Goal: Information Seeking & Learning: Learn about a topic

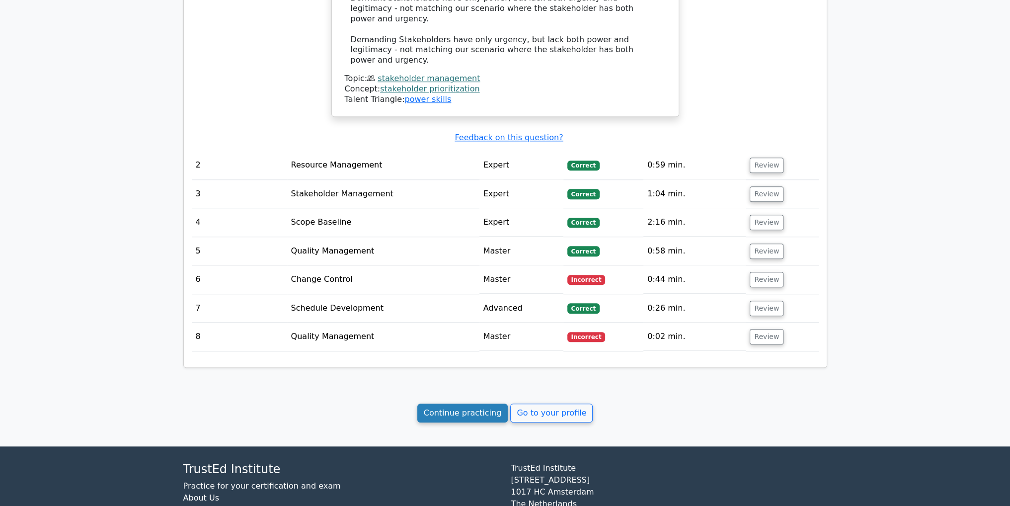
click at [450, 403] on link "Continue practicing" at bounding box center [462, 412] width 91 height 19
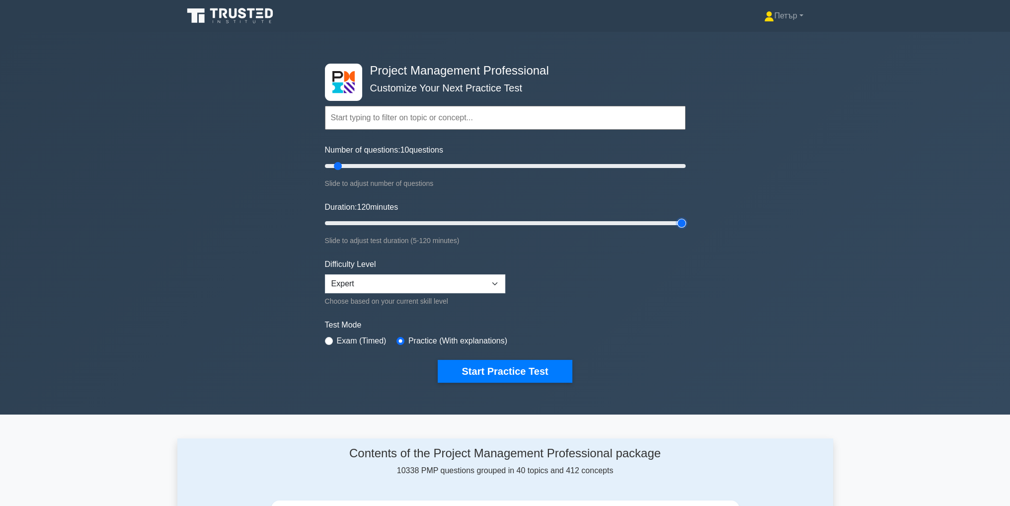
type input "120"
click at [678, 220] on input "Duration: 120 minutes" at bounding box center [505, 223] width 361 height 12
type input "200"
click at [679, 163] on input "Number of questions: 200 questions" at bounding box center [505, 166] width 361 height 12
click at [510, 369] on button "Start Practice Test" at bounding box center [505, 371] width 134 height 23
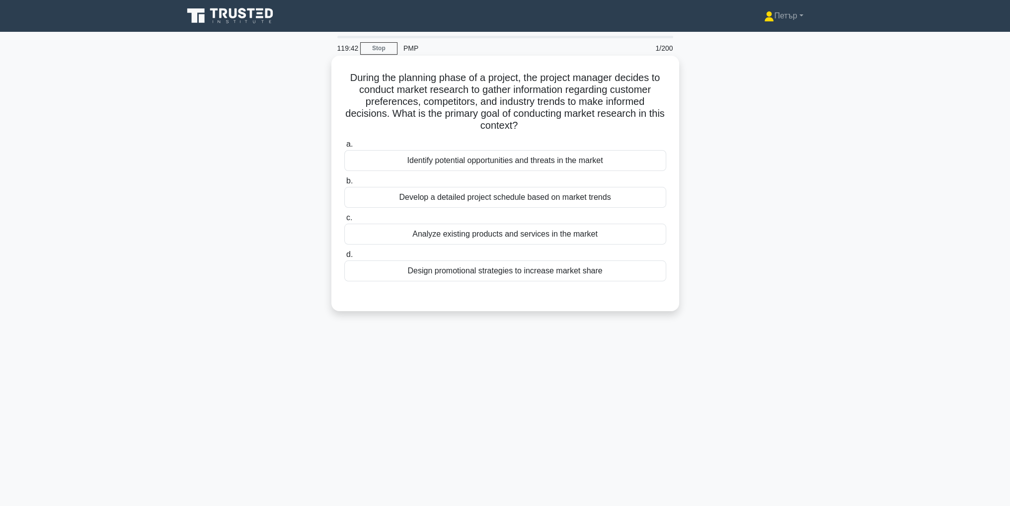
click at [527, 165] on div "Identify potential opportunities and threats in the market" at bounding box center [505, 160] width 322 height 21
click at [344, 148] on input "a. Identify potential opportunities and threats in the market" at bounding box center [344, 144] width 0 height 6
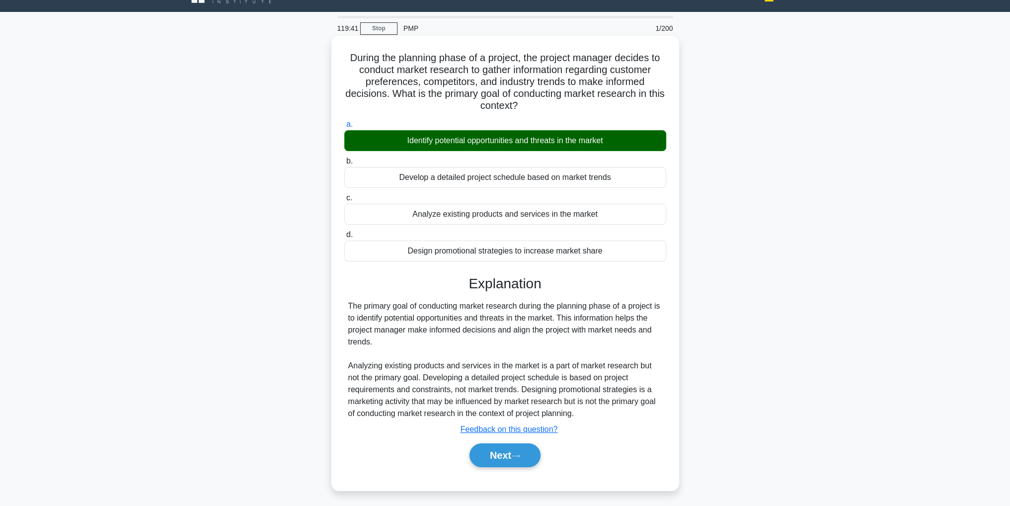
scroll to position [31, 0]
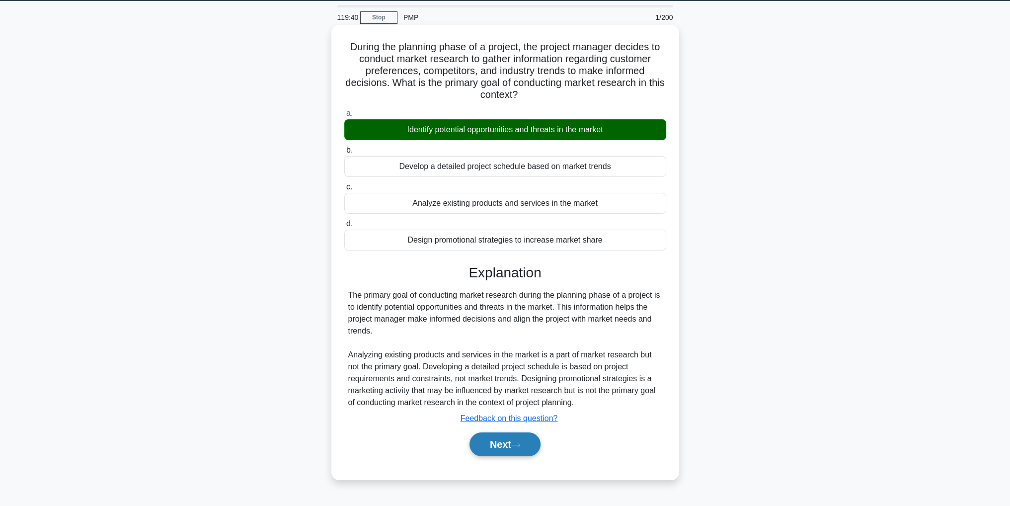
click at [521, 436] on button "Next" at bounding box center [504, 444] width 71 height 24
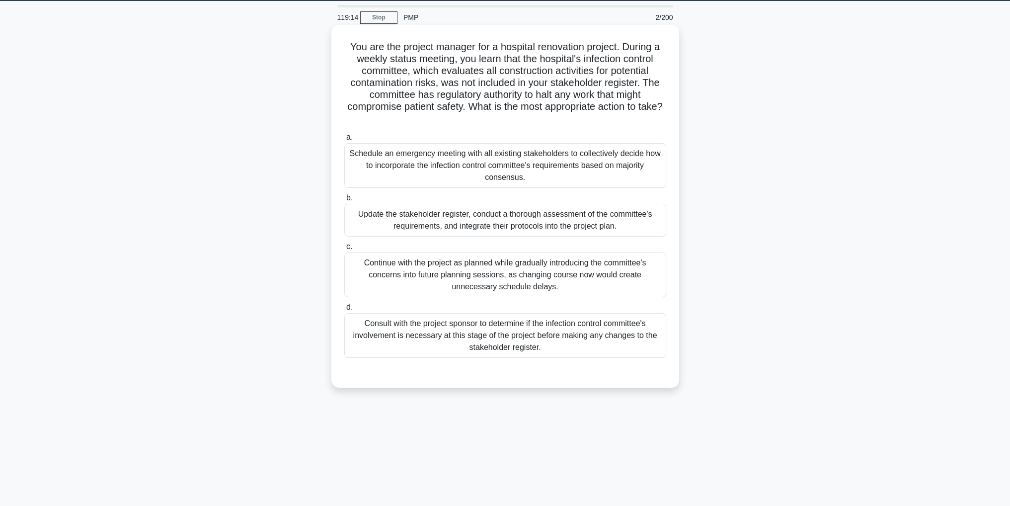
click at [462, 221] on div "Update the stakeholder register, conduct a thorough assessment of the committee…" at bounding box center [505, 220] width 322 height 33
click at [344, 201] on input "b. Update the stakeholder register, conduct a thorough assessment of the commit…" at bounding box center [344, 198] width 0 height 6
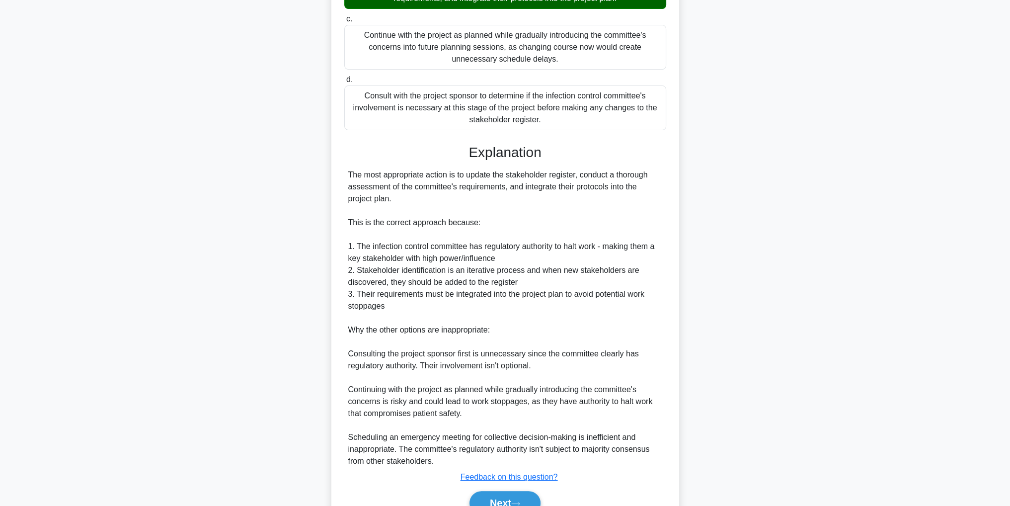
scroll to position [309, 0]
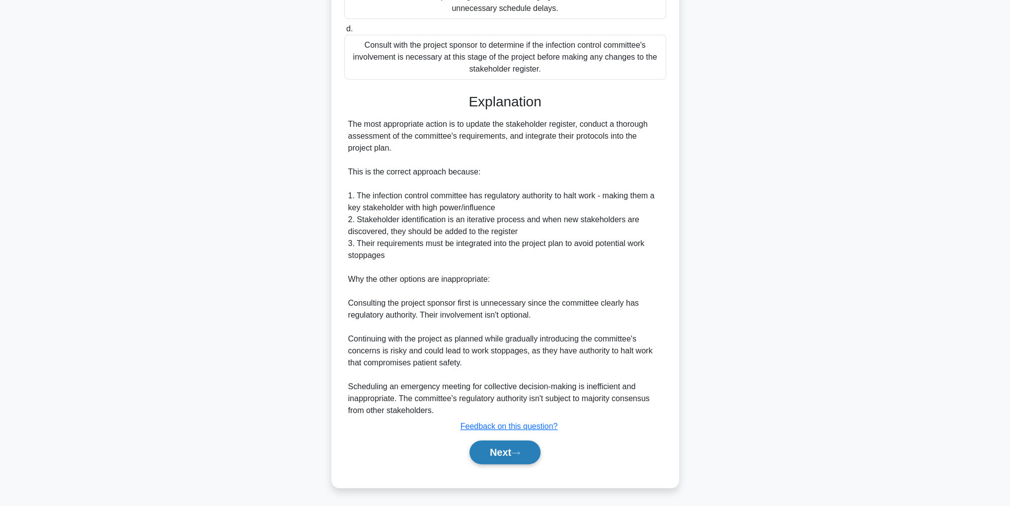
click at [532, 442] on button "Next" at bounding box center [504, 452] width 71 height 24
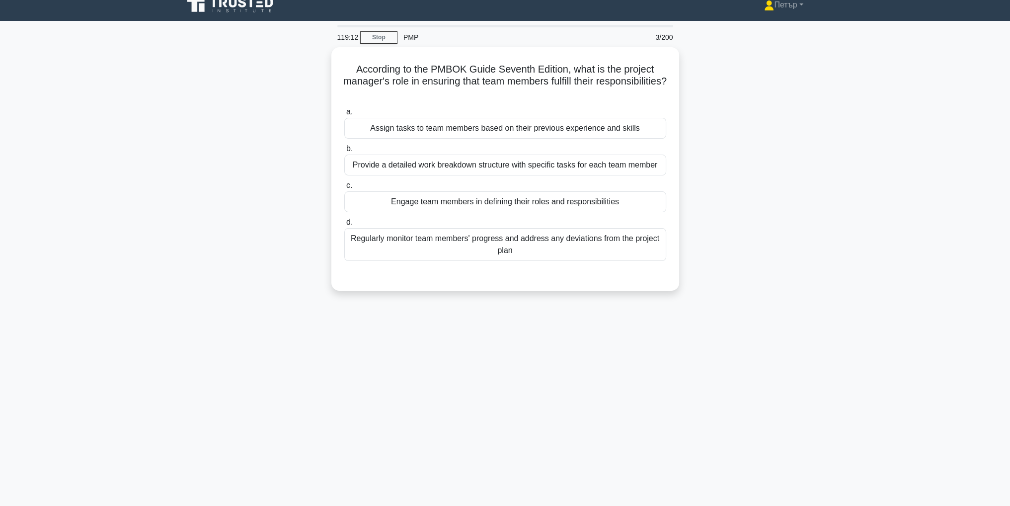
scroll to position [0, 0]
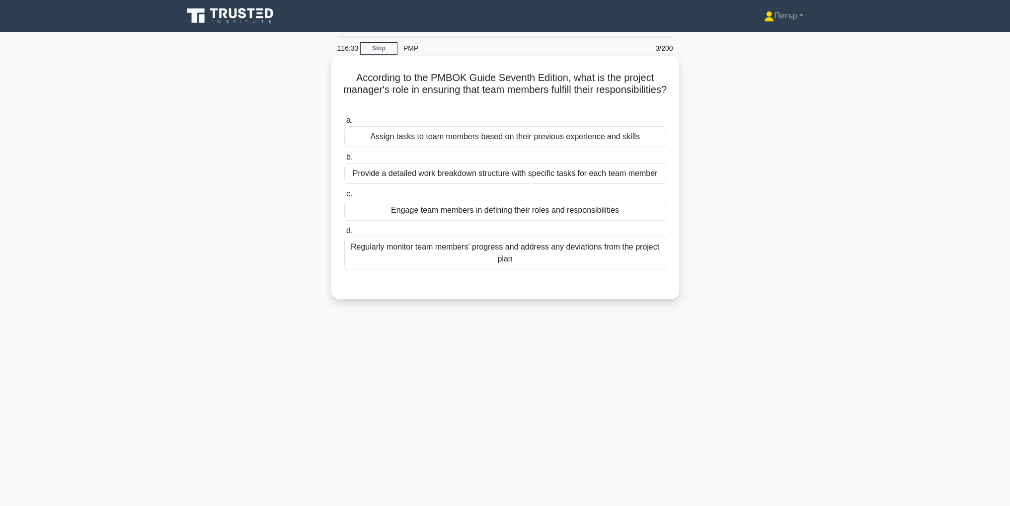
click at [626, 267] on div "Regularly monitor team members' progress and address any deviations from the pr…" at bounding box center [505, 252] width 322 height 33
click at [344, 234] on input "d. Regularly monitor team members' progress and address any deviations from the…" at bounding box center [344, 231] width 0 height 6
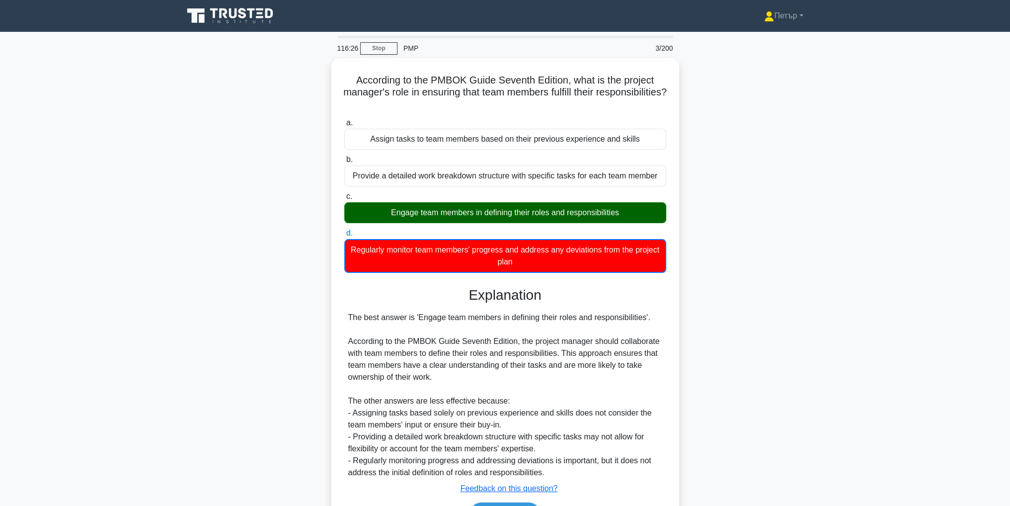
scroll to position [60, 0]
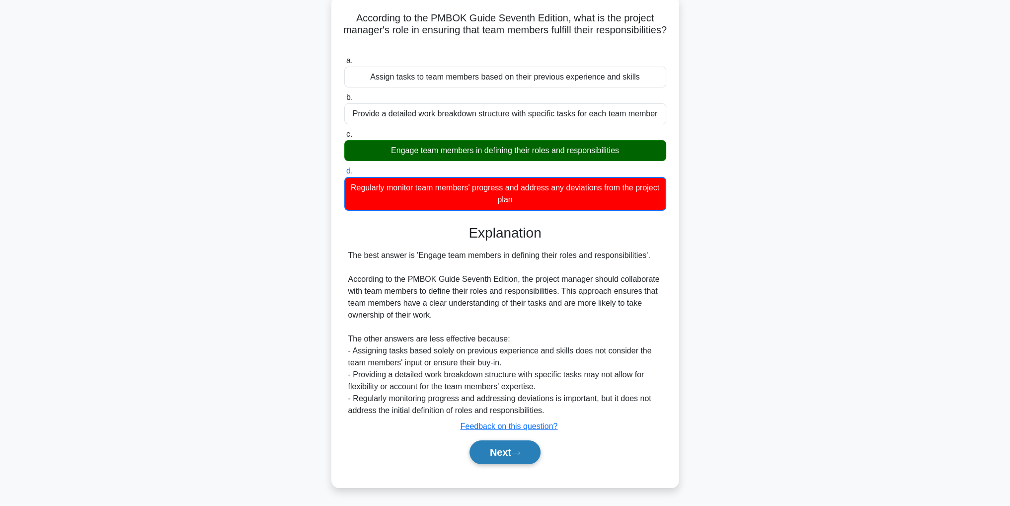
click at [525, 447] on button "Next" at bounding box center [504, 452] width 71 height 24
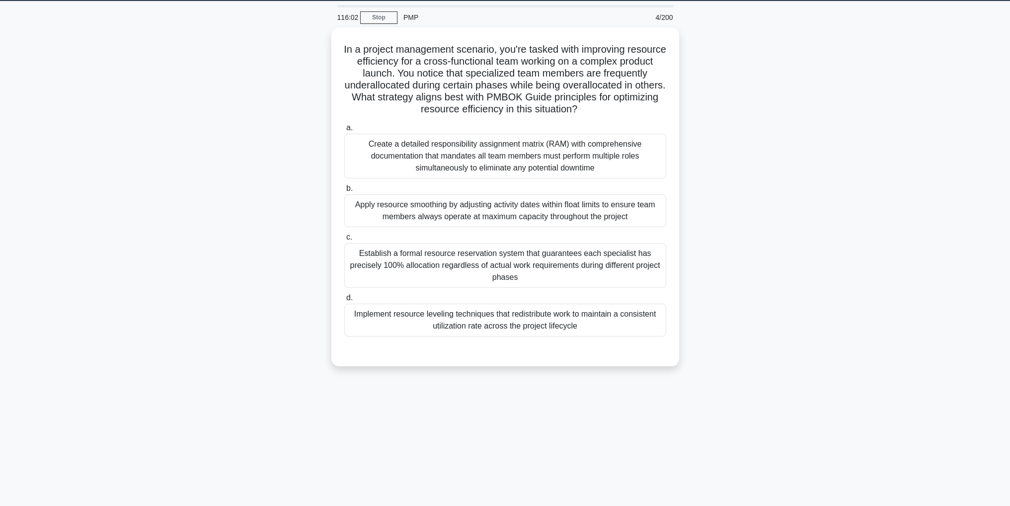
scroll to position [0, 0]
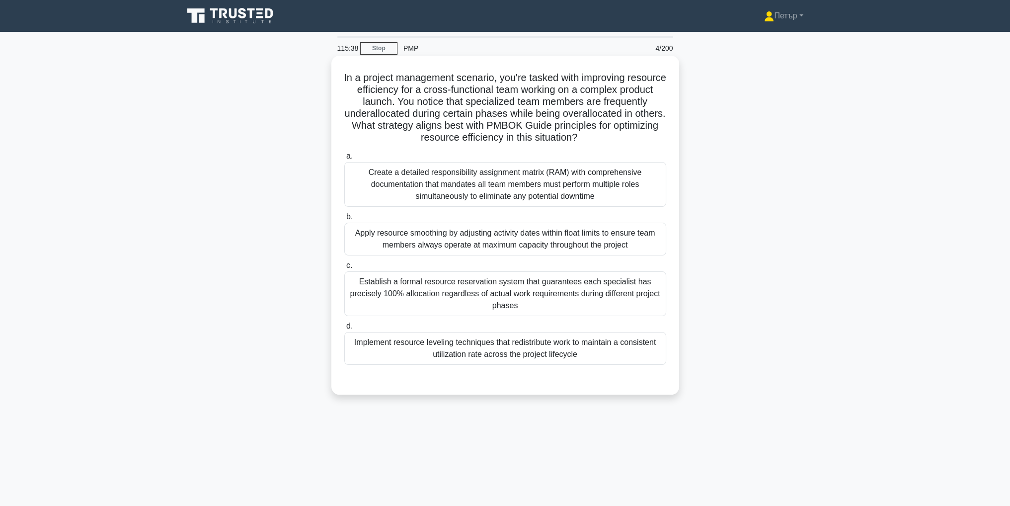
click at [640, 356] on div "Implement resource leveling techniques that redistribute work to maintain a con…" at bounding box center [505, 348] width 322 height 33
click at [344, 329] on input "d. Implement resource leveling techniques that redistribute work to maintain a …" at bounding box center [344, 326] width 0 height 6
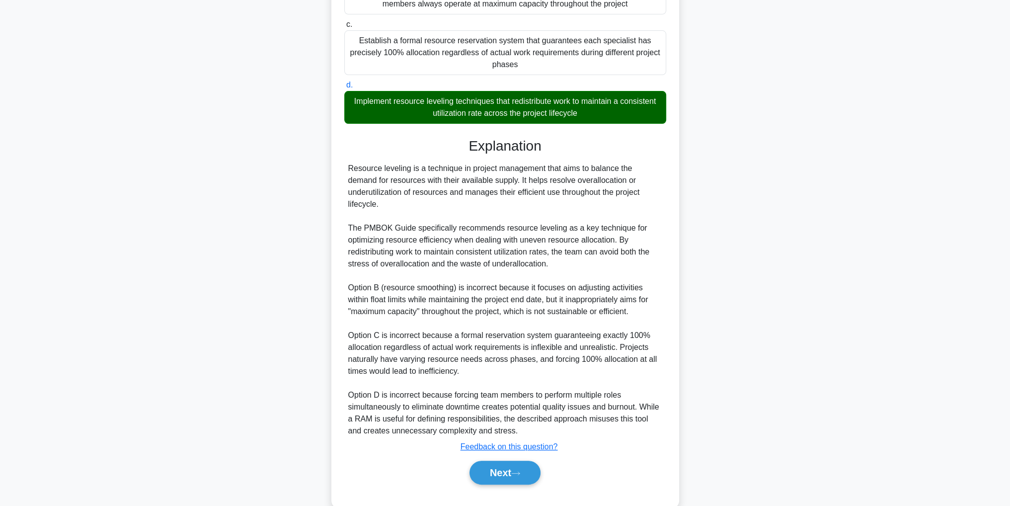
scroll to position [249, 0]
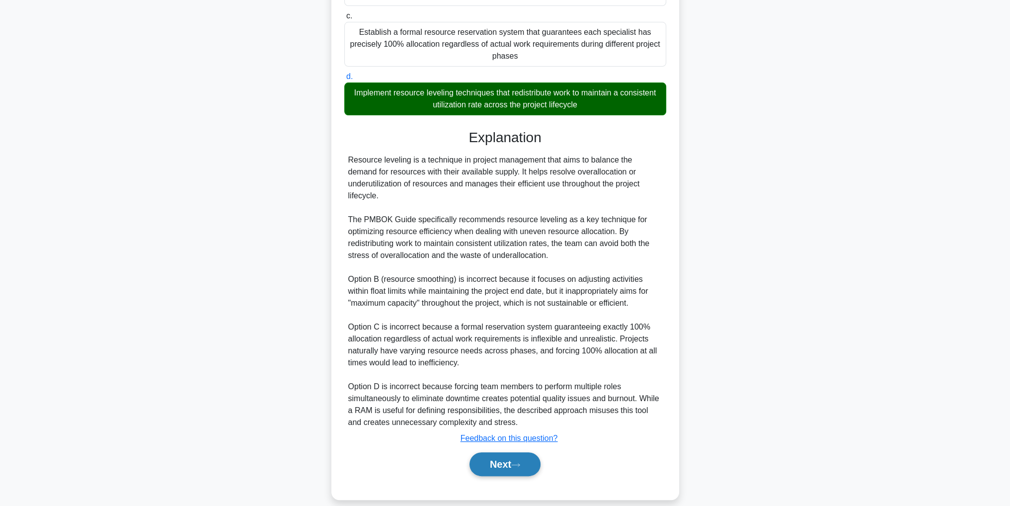
click at [517, 452] on button "Next" at bounding box center [504, 464] width 71 height 24
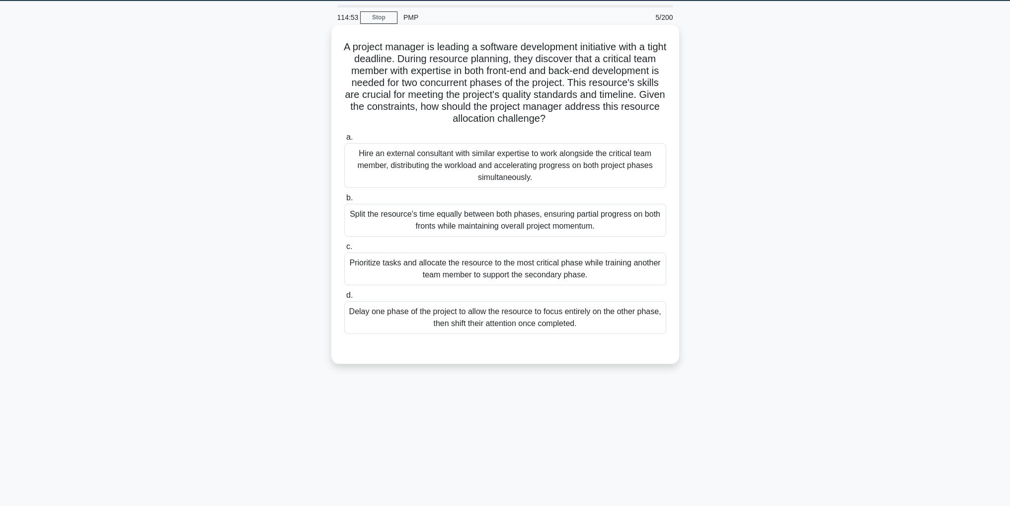
click at [620, 271] on div "Prioritize tasks and allocate the resource to the most critical phase while tra…" at bounding box center [505, 268] width 322 height 33
click at [344, 250] on input "c. Prioritize tasks and allocate the resource to the most critical phase while …" at bounding box center [344, 246] width 0 height 6
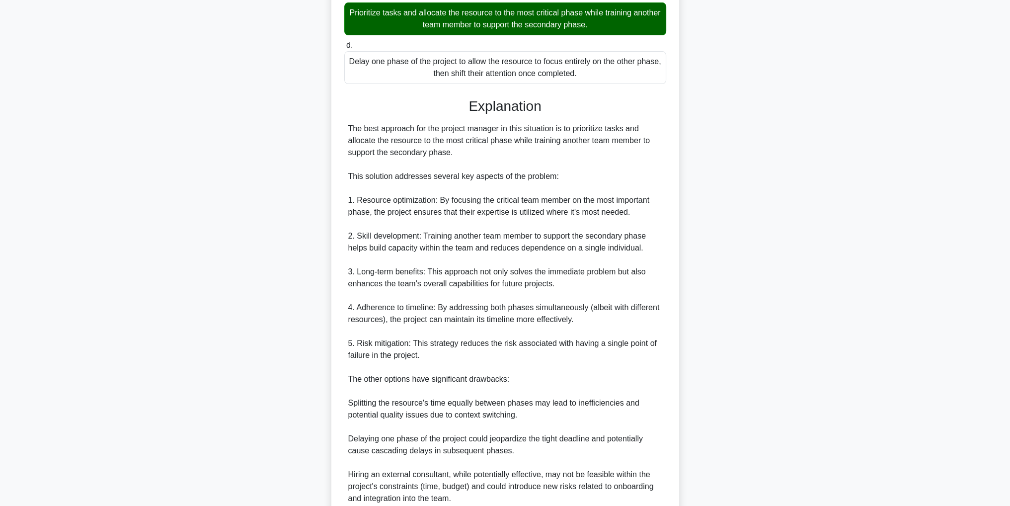
scroll to position [404, 0]
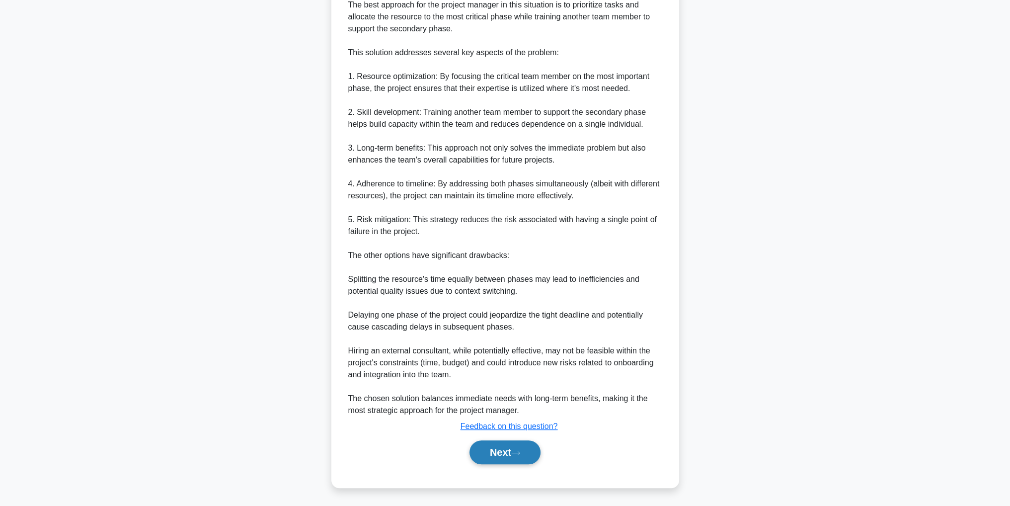
click at [512, 446] on button "Next" at bounding box center [504, 452] width 71 height 24
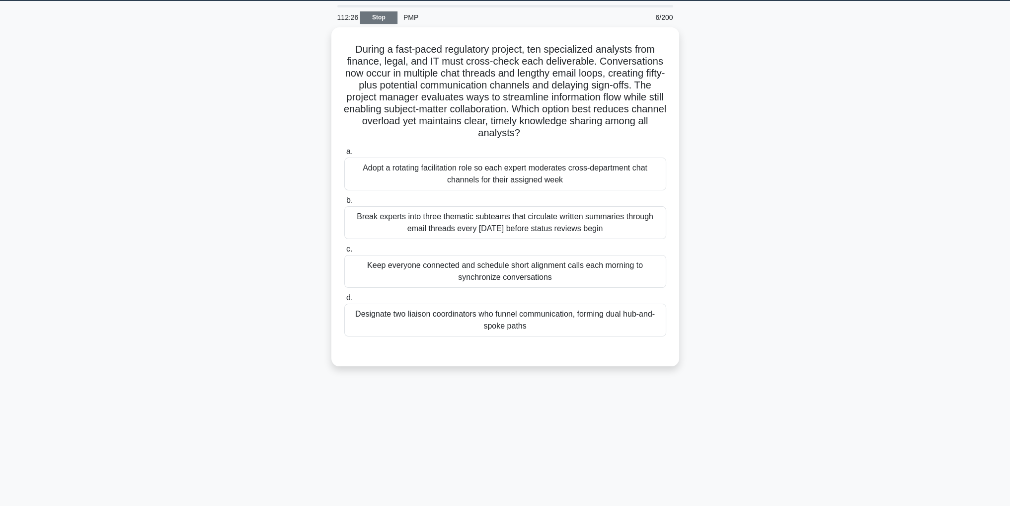
click at [391, 18] on link "Stop" at bounding box center [378, 17] width 37 height 12
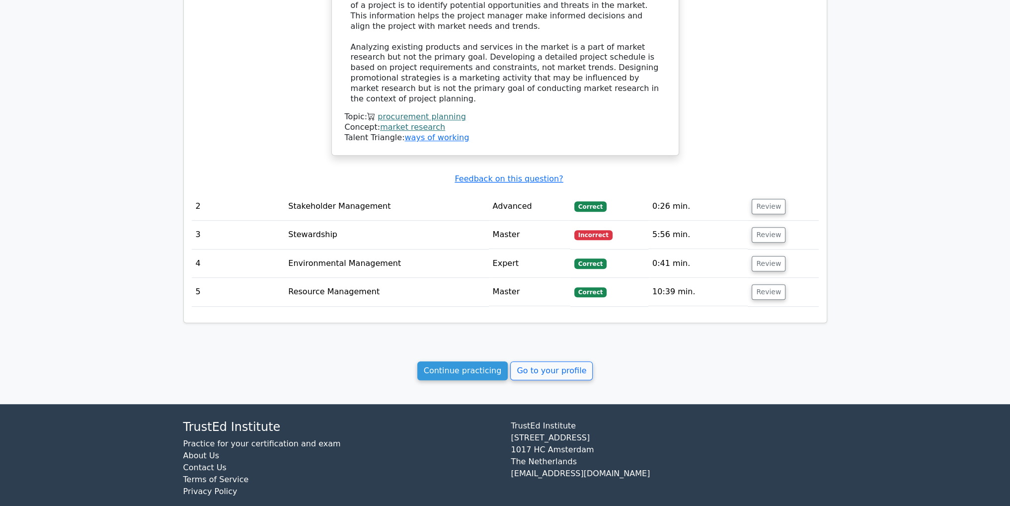
scroll to position [827, 0]
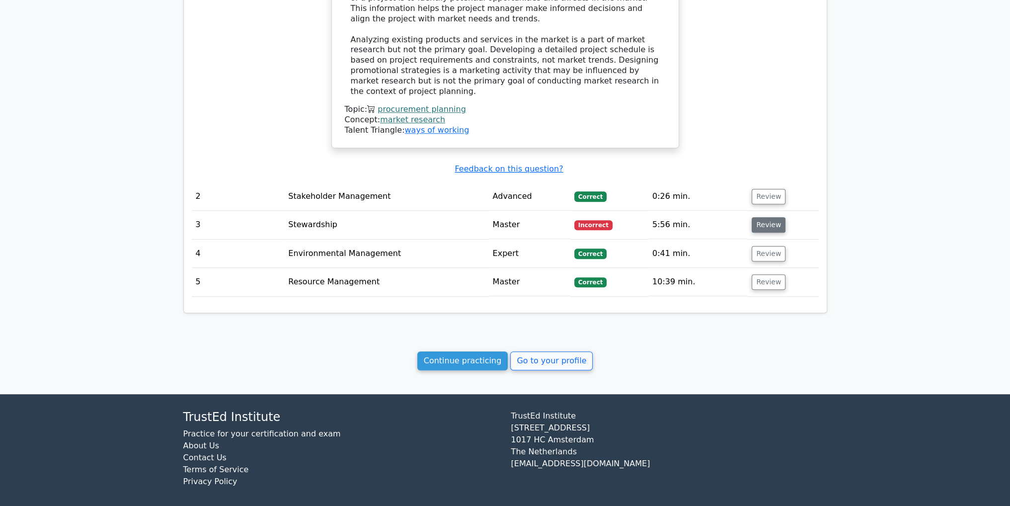
click at [760, 217] on button "Review" at bounding box center [769, 224] width 34 height 15
